Goal: Find contact information: Find contact information

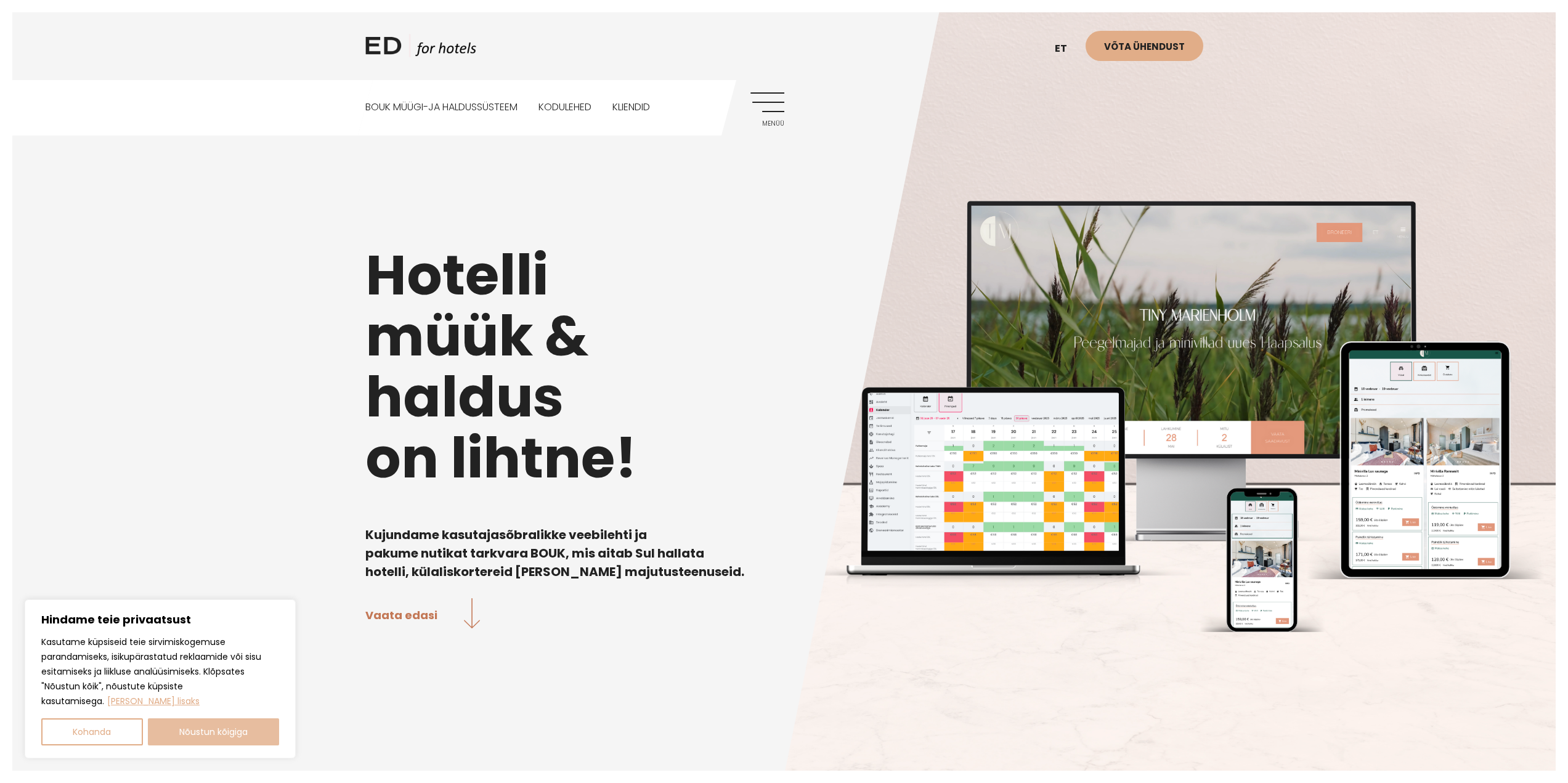
click at [190, 735] on button "Nõustun kõigiga" at bounding box center [214, 731] width 132 height 27
checkbox input "true"
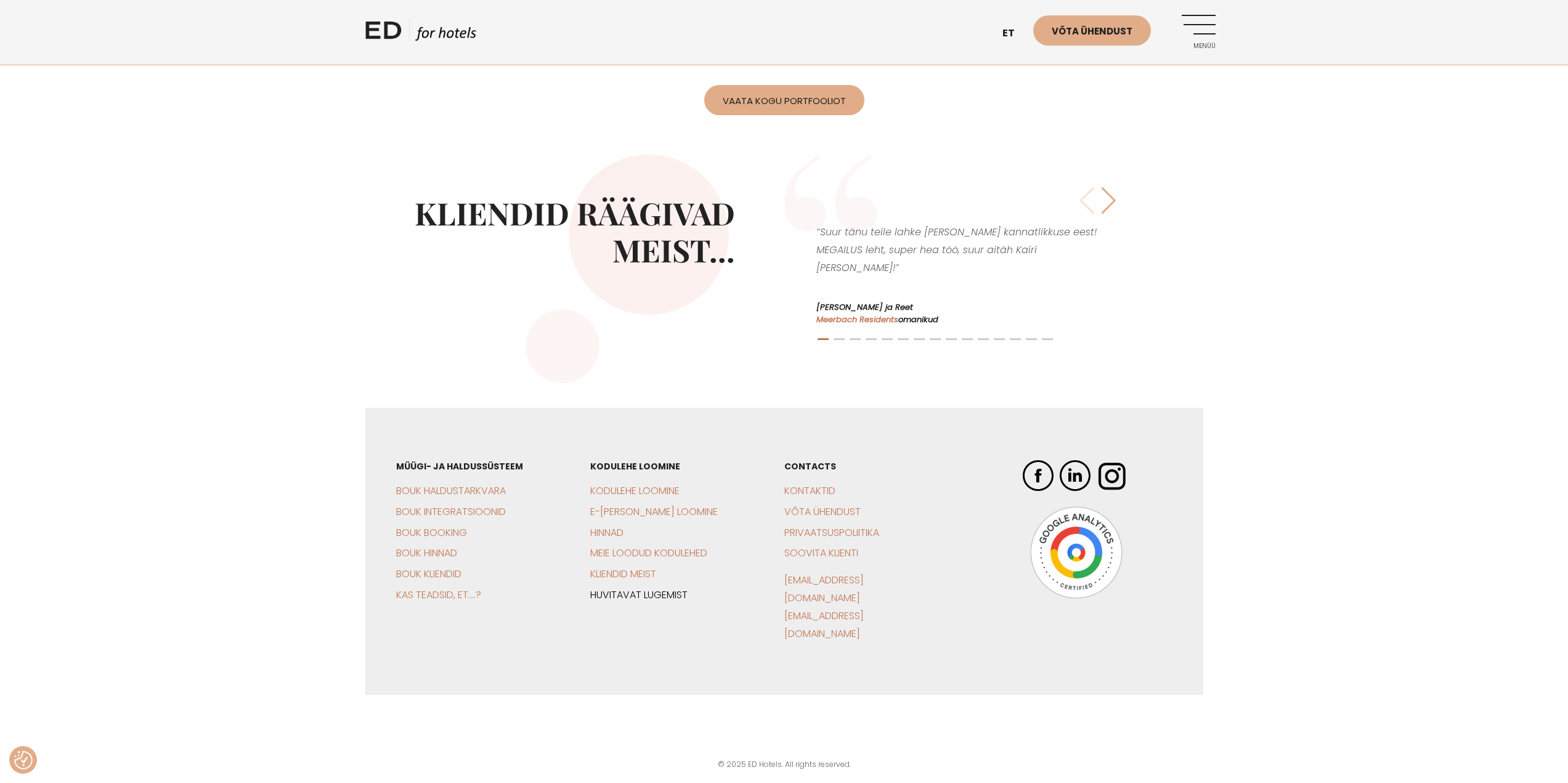
scroll to position [2909, 0]
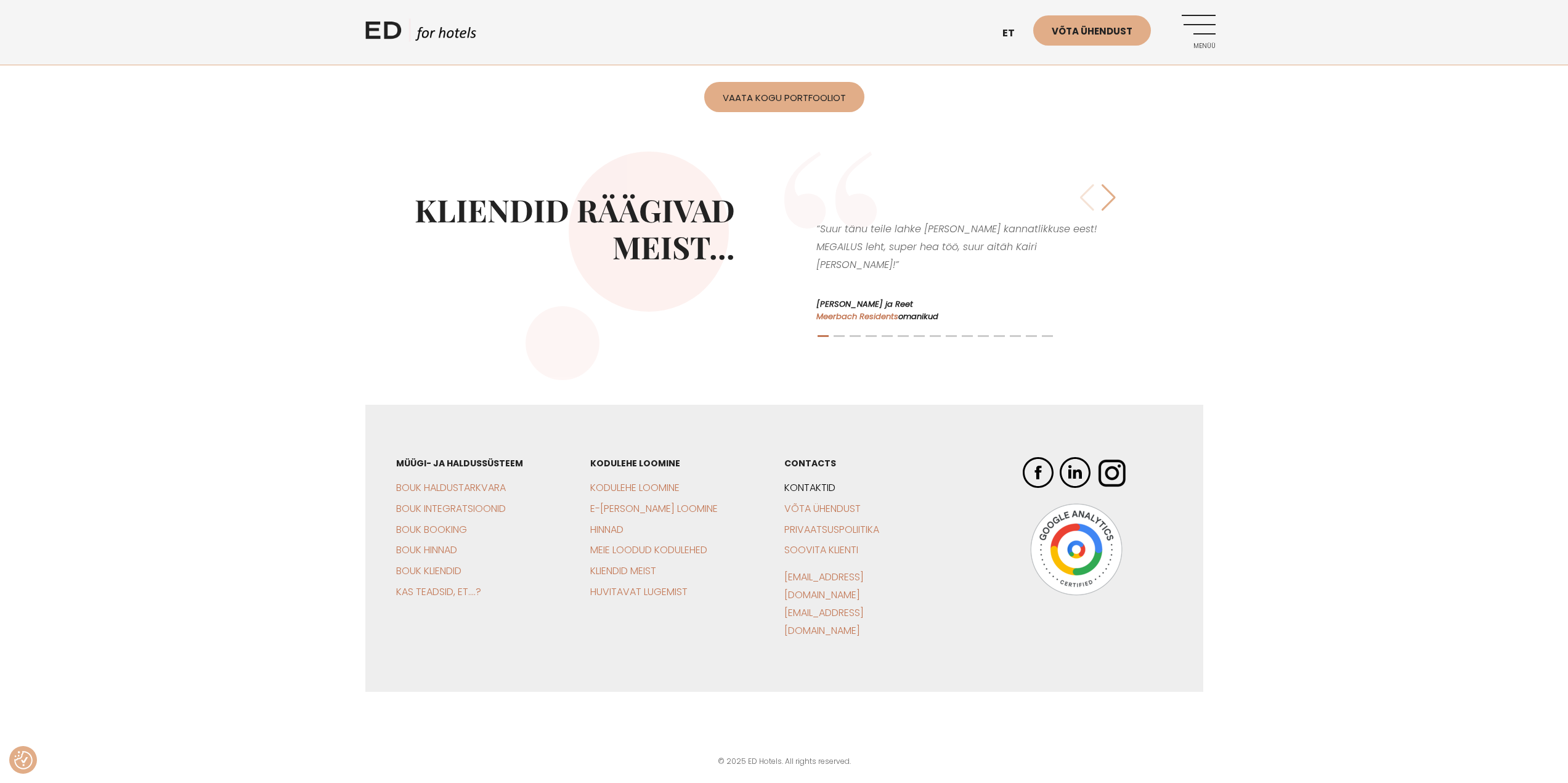
click at [801, 495] on link "Kontaktid" at bounding box center [809, 487] width 51 height 14
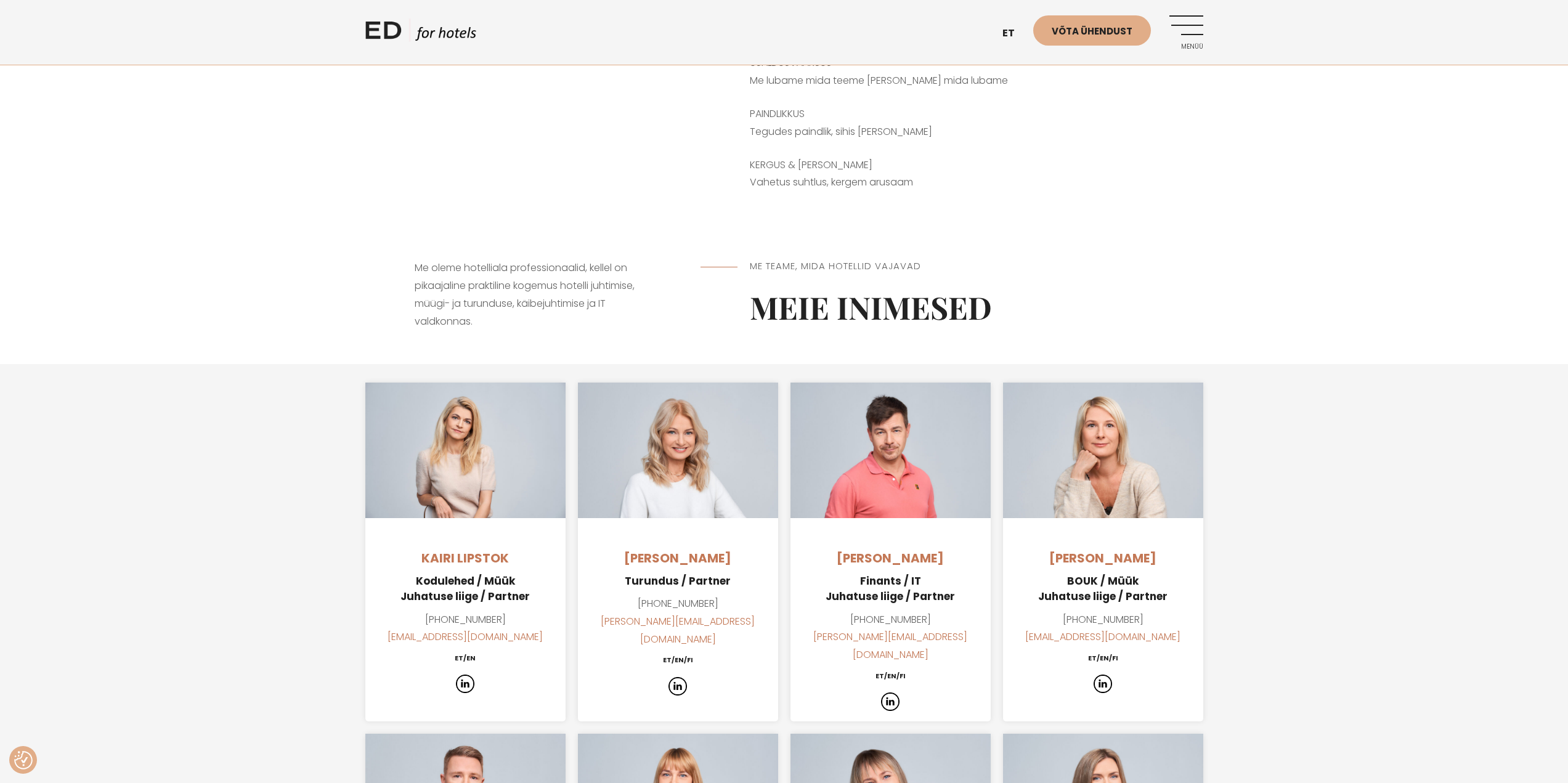
scroll to position [800, 0]
